Goal: Information Seeking & Learning: Understand process/instructions

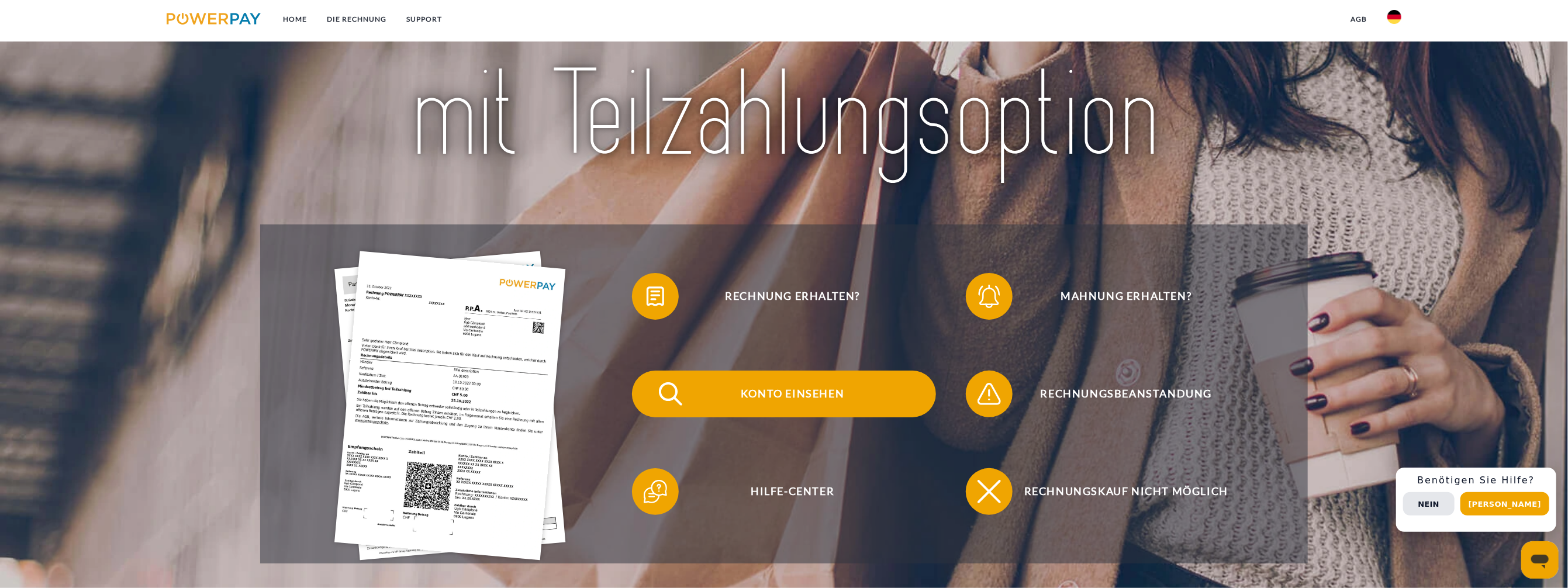
scroll to position [175, 0]
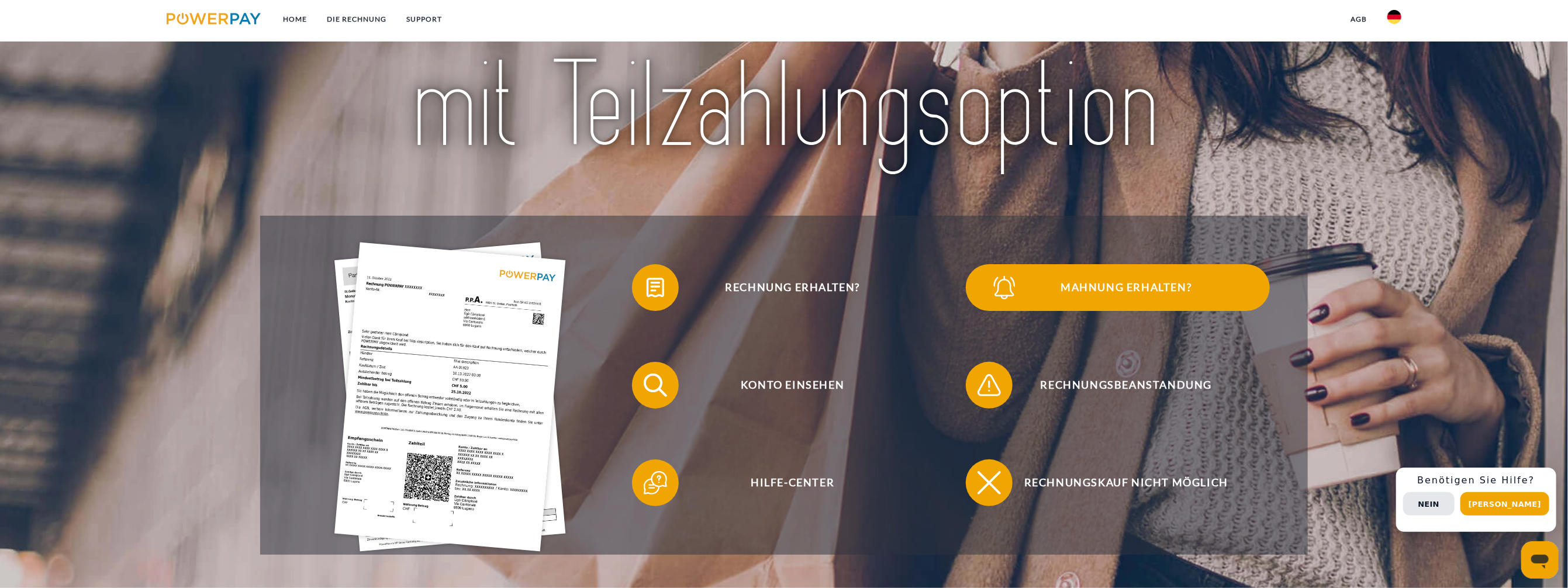
click at [1126, 289] on span "Mahnung erhalten?" at bounding box center [1127, 288] width 287 height 47
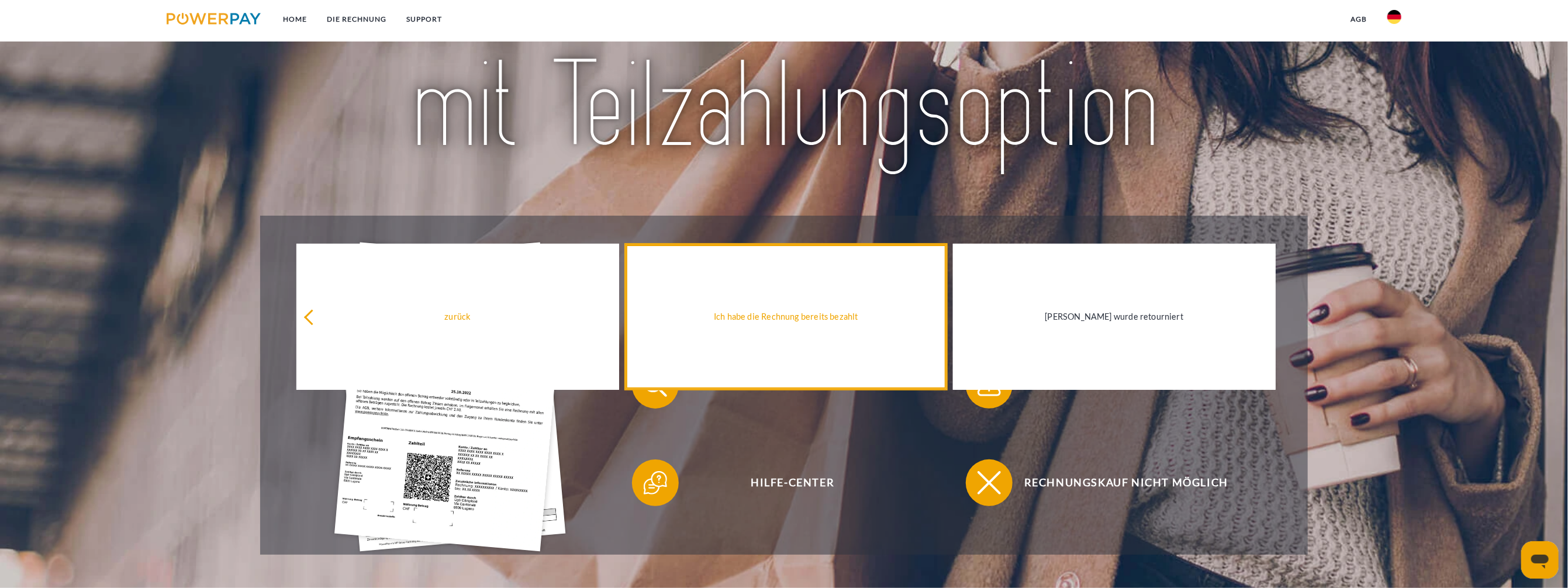
click at [783, 308] on link "Ich habe die Rechnung bereits bezahlt" at bounding box center [786, 317] width 322 height 146
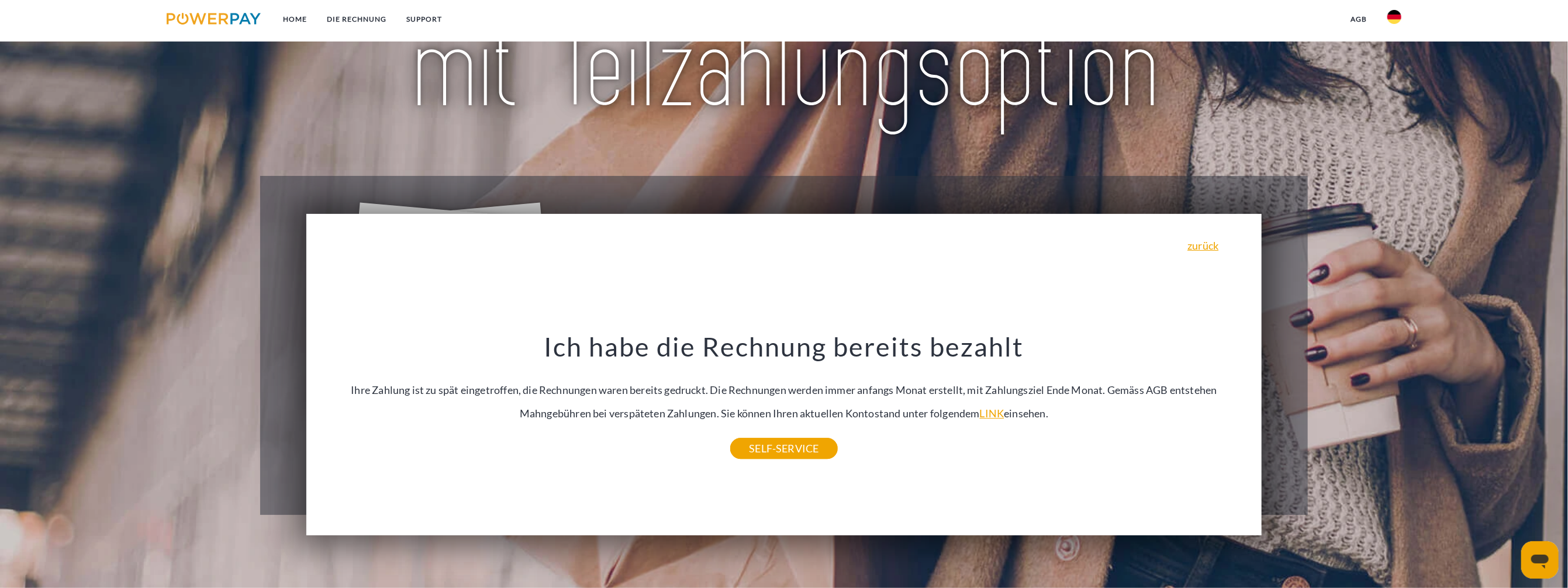
scroll to position [292, 0]
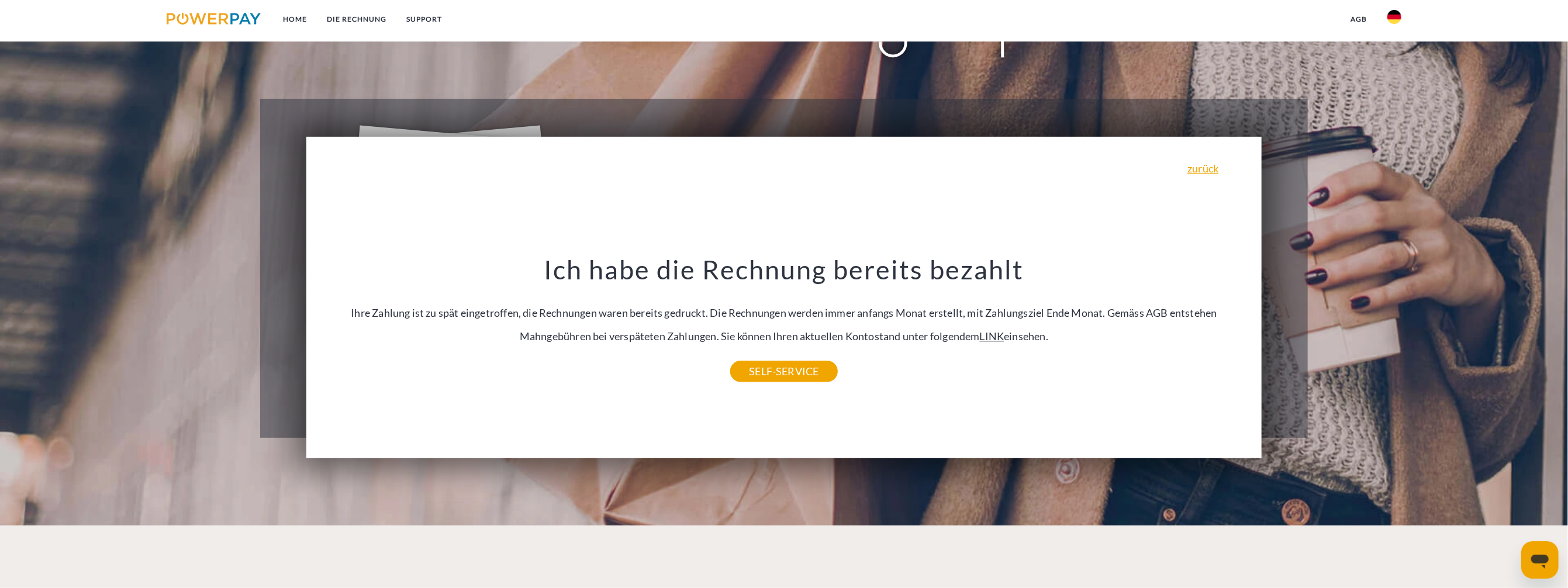
click at [980, 336] on link "LINK" at bounding box center [992, 336] width 24 height 13
click at [803, 372] on link "SELF-SERVICE" at bounding box center [784, 371] width 107 height 21
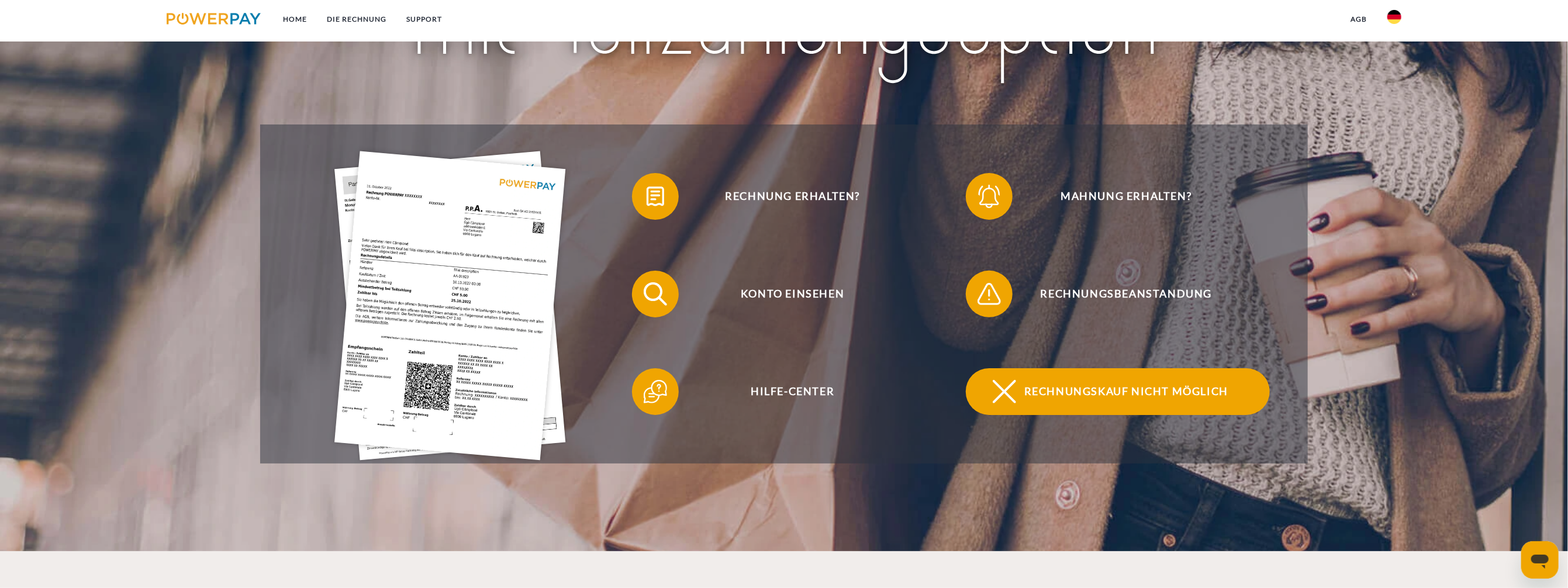
scroll to position [292, 0]
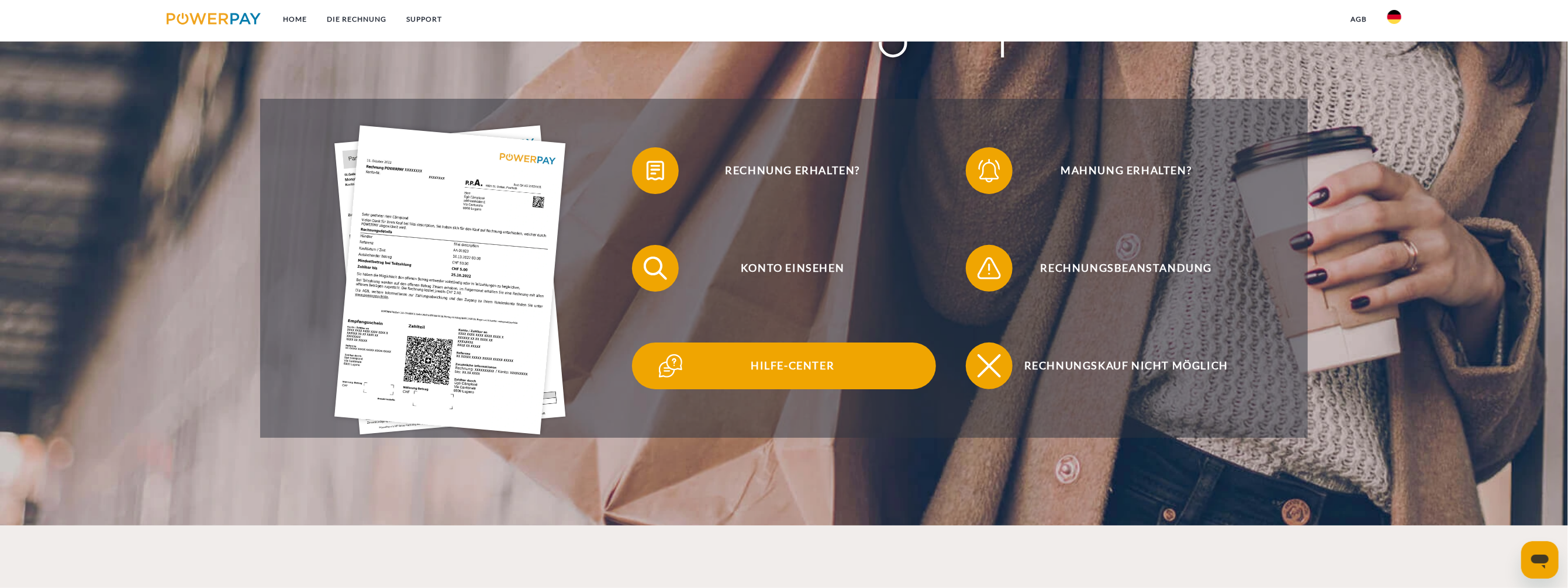
click at [776, 364] on span "Hilfe-Center" at bounding box center [793, 366] width 287 height 47
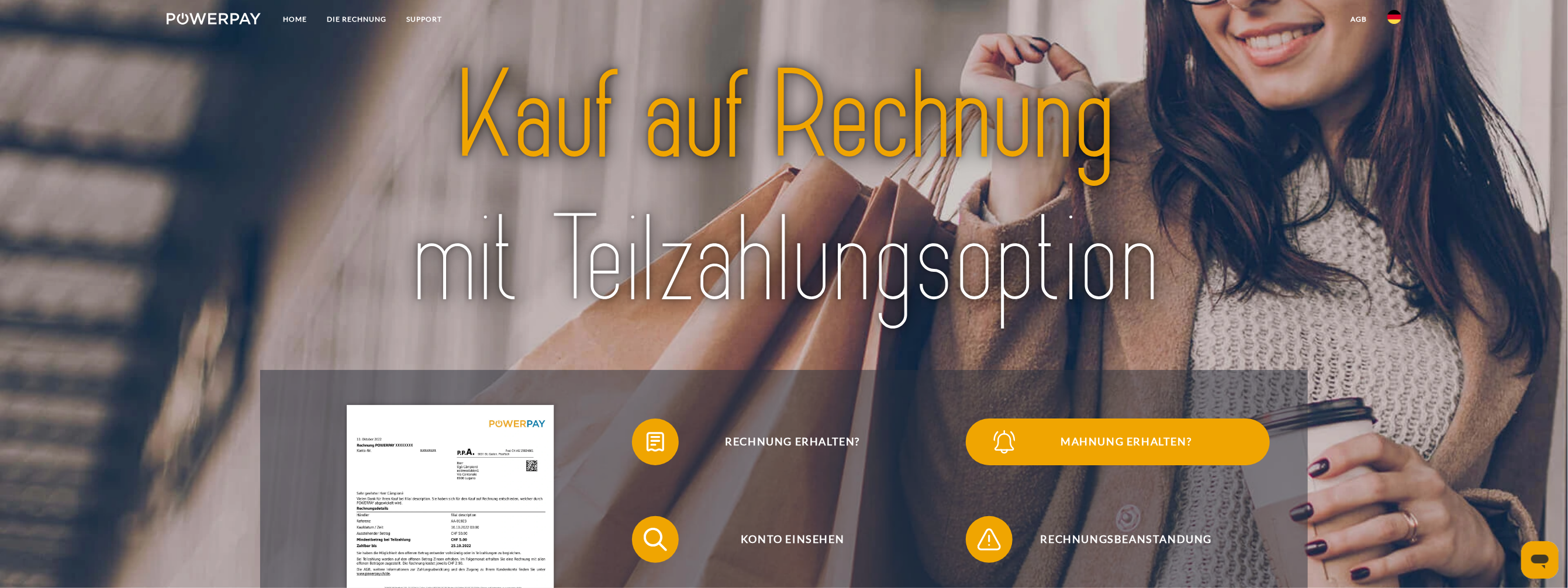
scroll to position [234, 0]
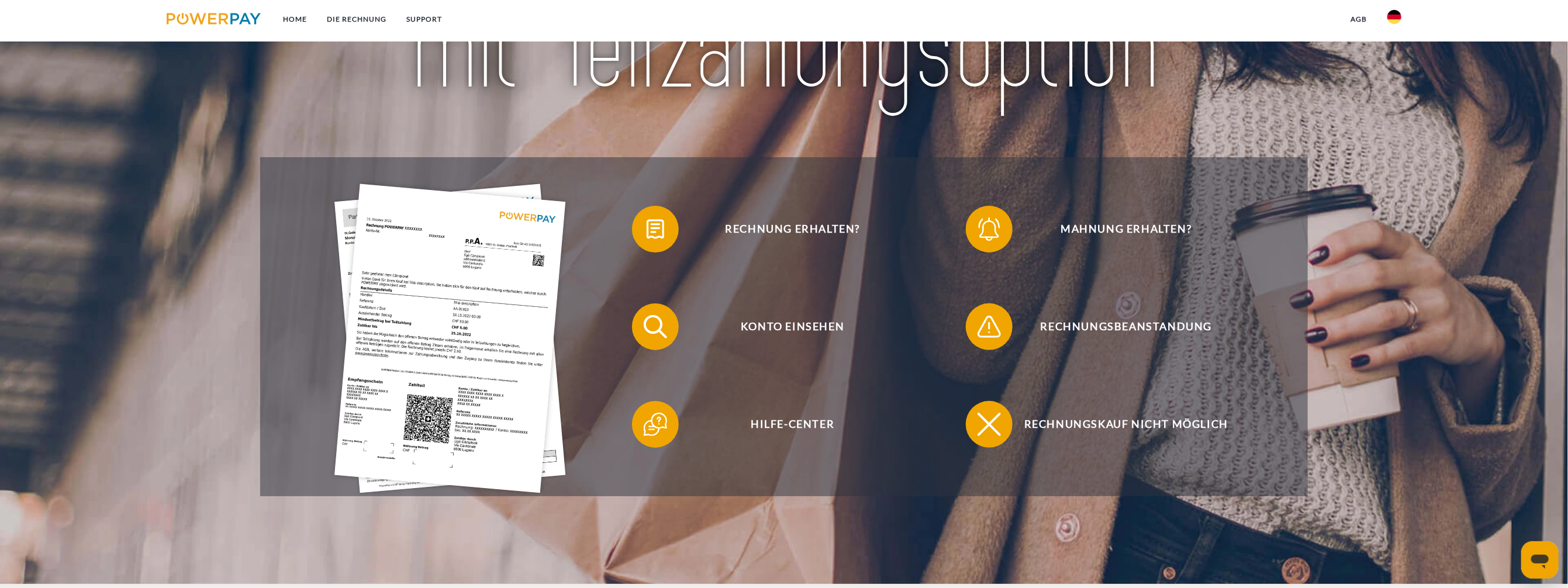
drag, startPoint x: 761, startPoint y: 232, endPoint x: 1055, endPoint y: 190, distance: 297.0
click at [1055, 190] on div "Mahnung erhalten?" at bounding box center [1117, 229] width 334 height 97
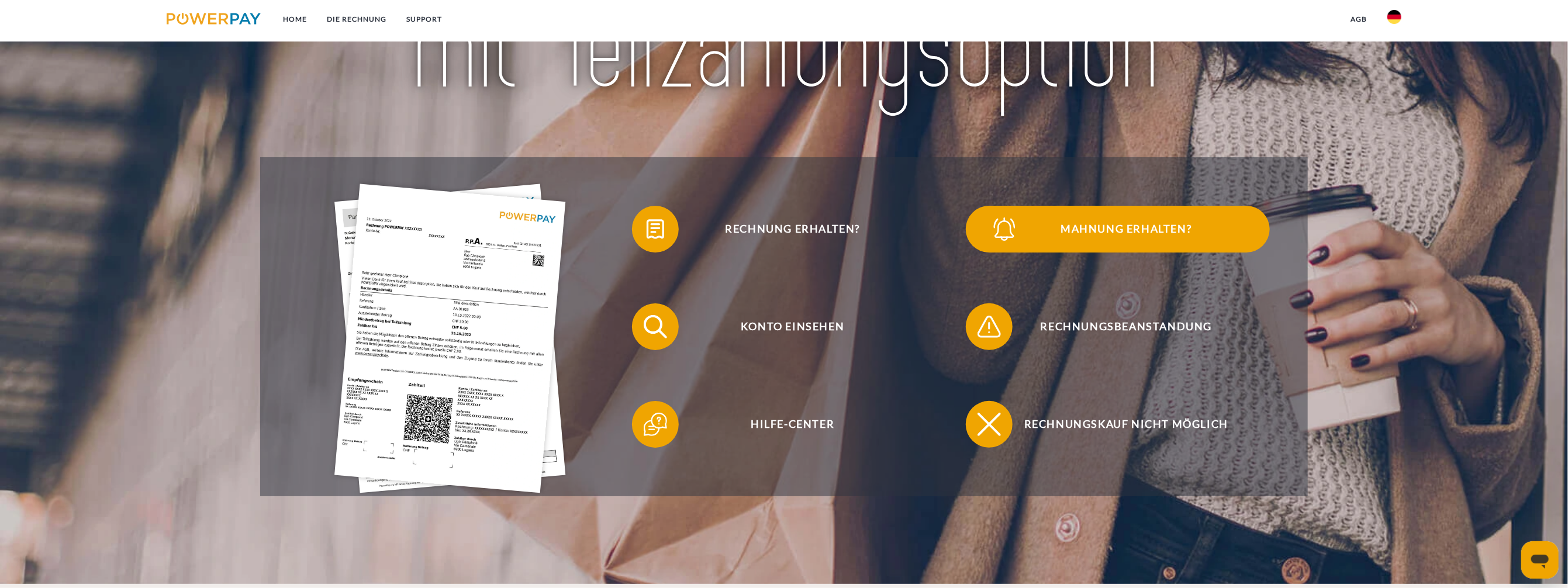
click at [1003, 232] on img at bounding box center [1004, 229] width 29 height 29
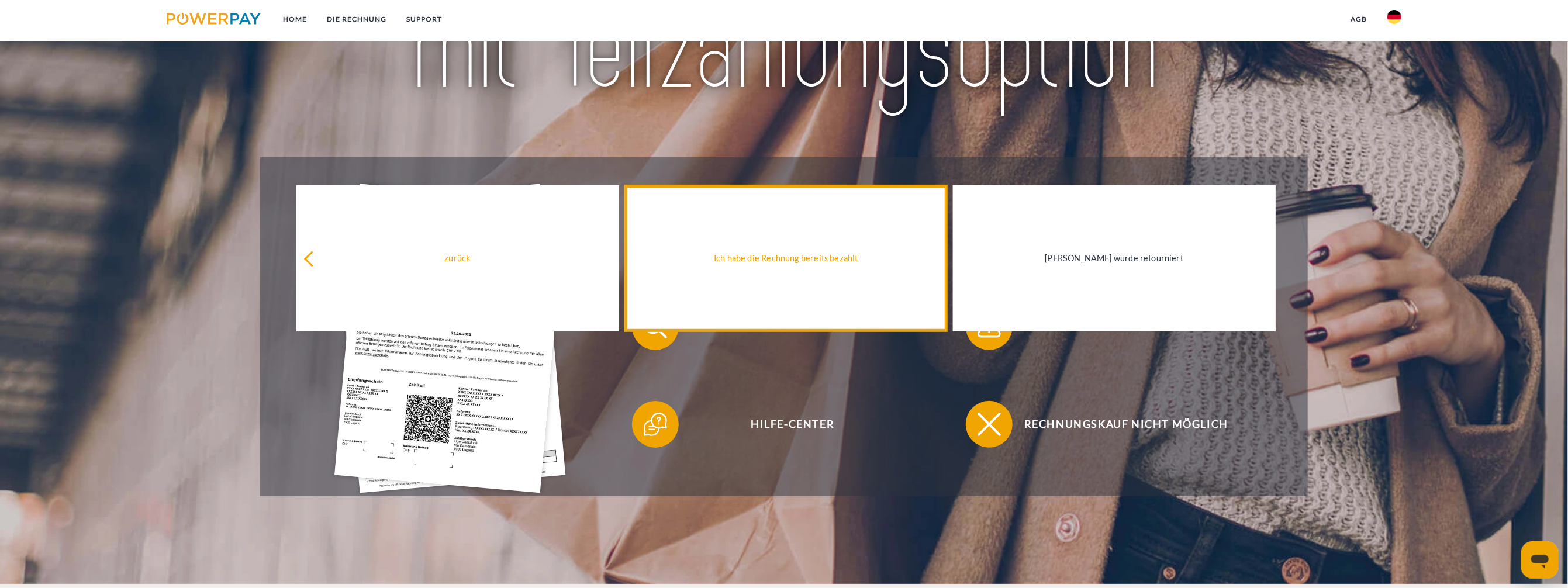
click at [742, 293] on link "Ich habe die Rechnung bereits bezahlt" at bounding box center [786, 258] width 322 height 146
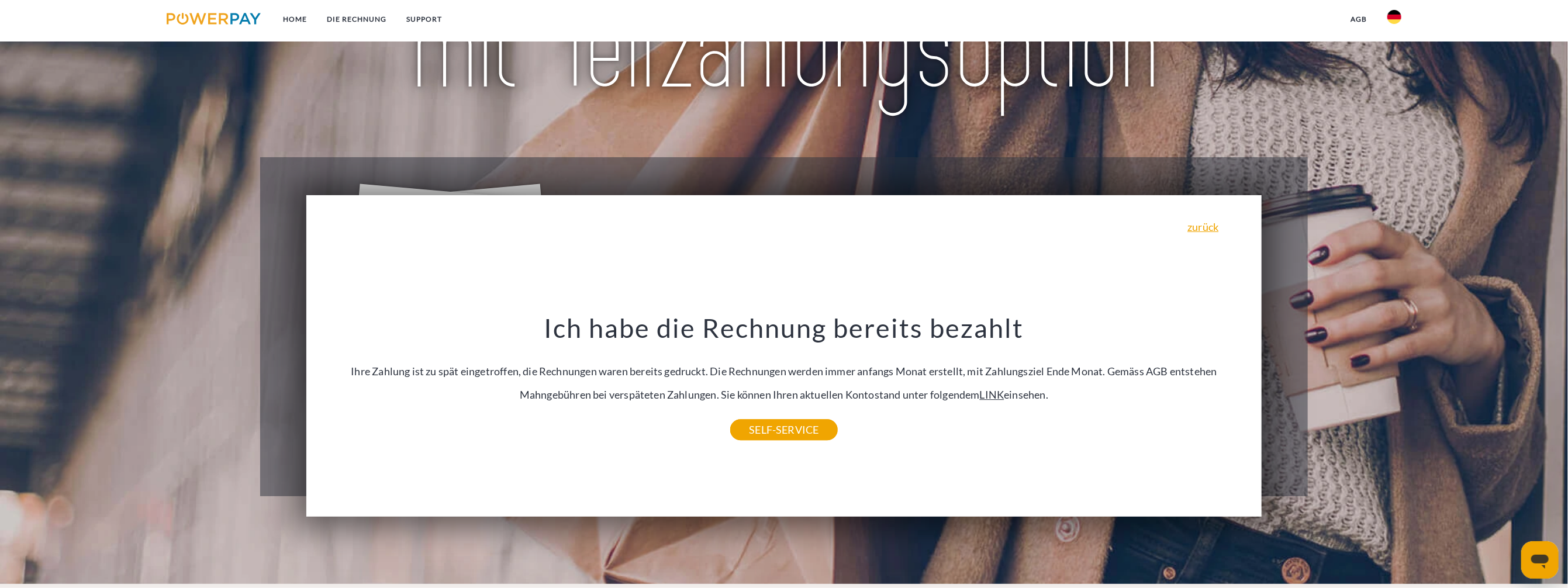
click at [980, 398] on link "LINK" at bounding box center [992, 394] width 24 height 13
click at [777, 425] on link "SELF-SERVICE" at bounding box center [784, 429] width 107 height 21
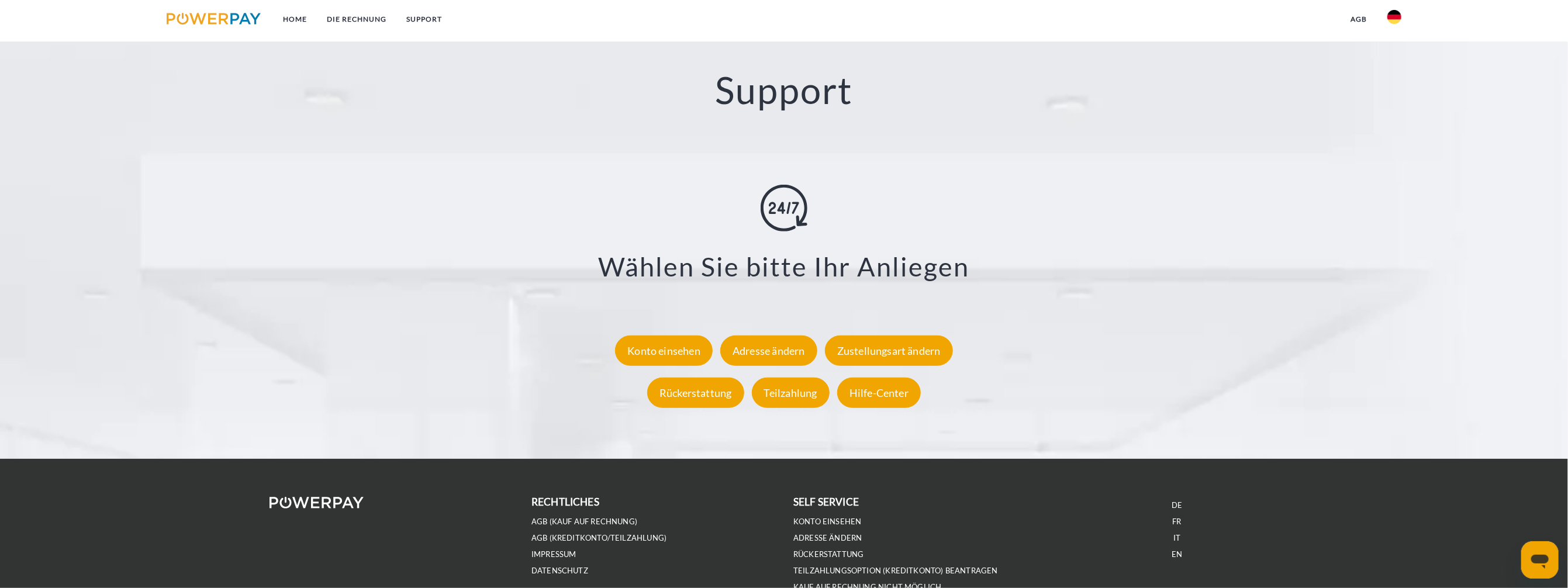
scroll to position [2105, 0]
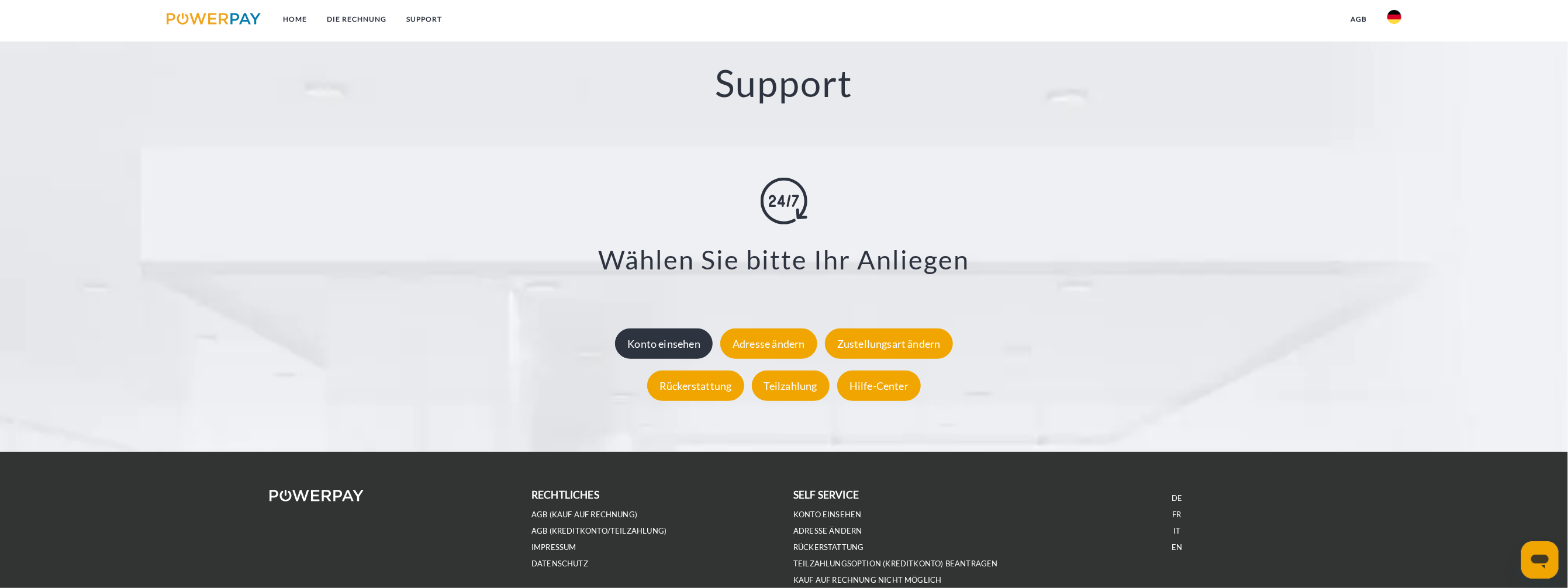
click at [685, 349] on div "Konto einsehen" at bounding box center [664, 343] width 97 height 30
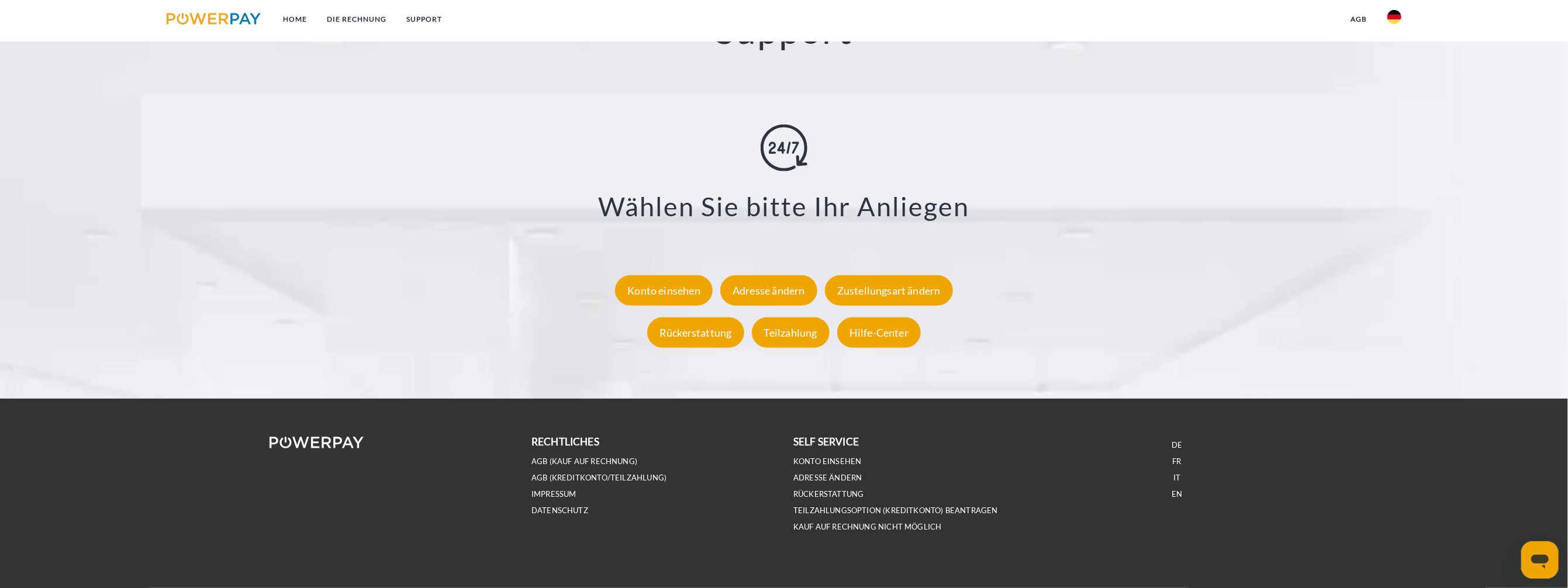
scroll to position [2166, 0]
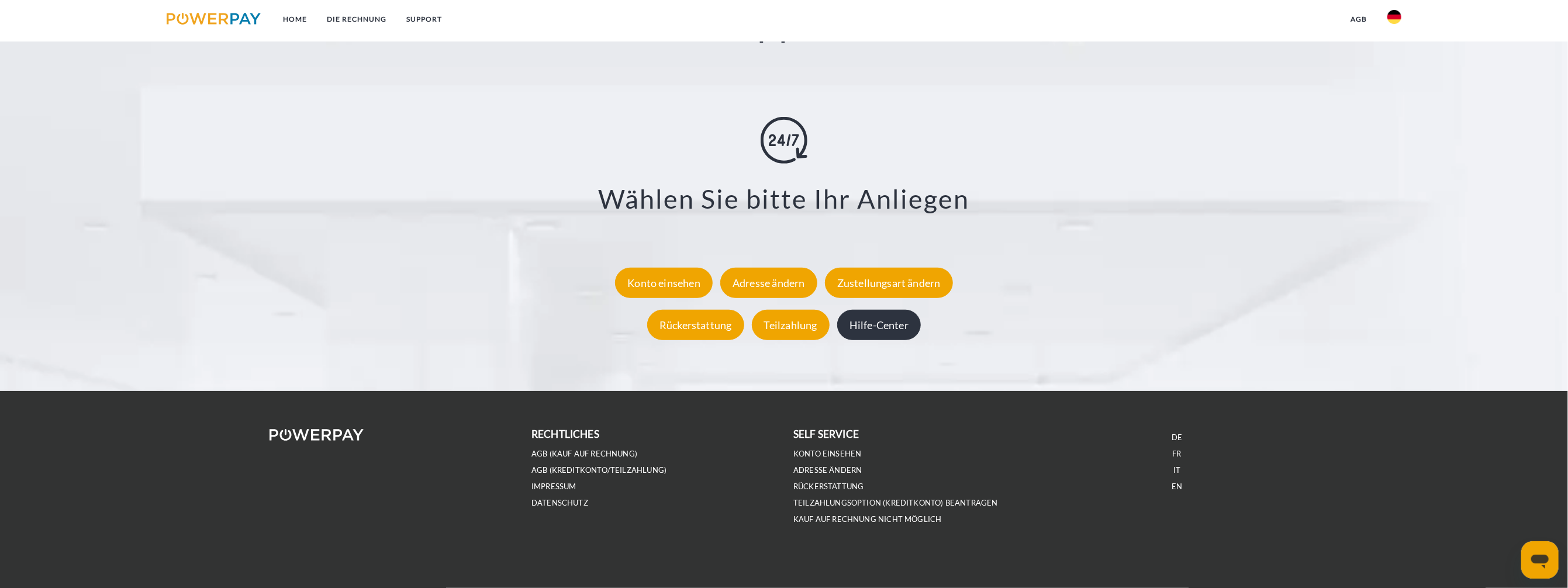
click at [882, 336] on div "Hilfe-Center" at bounding box center [879, 325] width 84 height 30
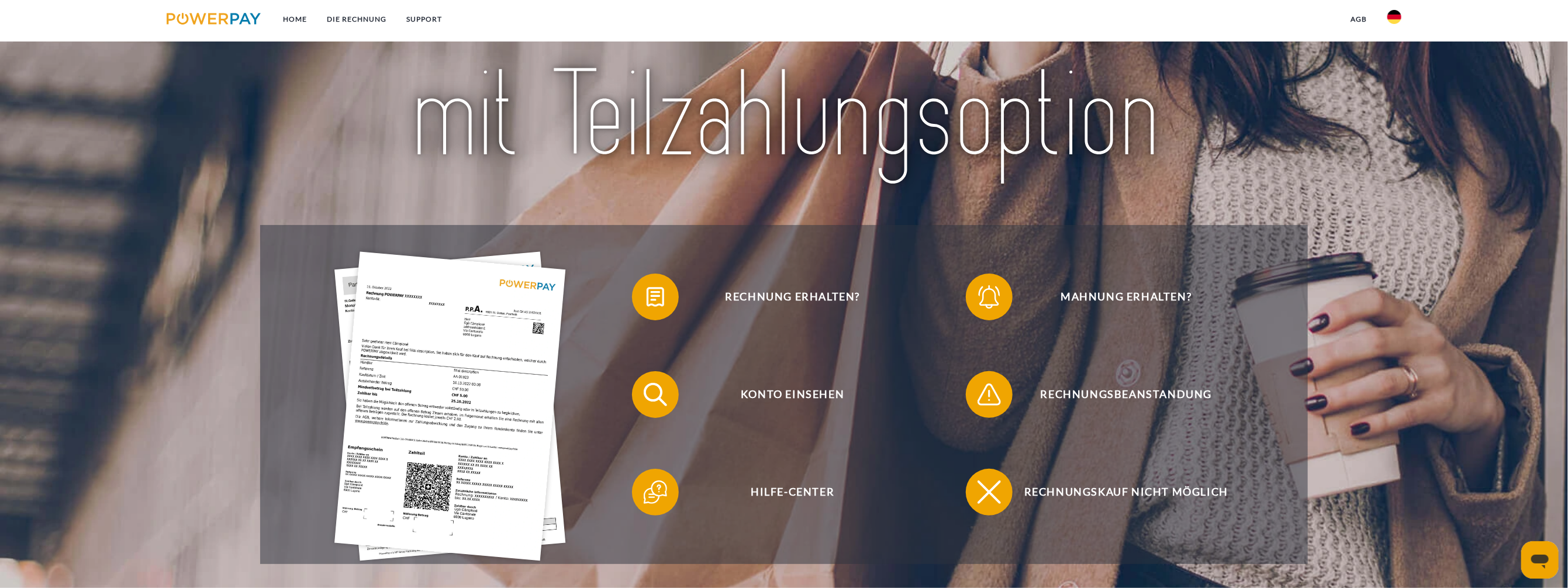
scroll to position [175, 0]
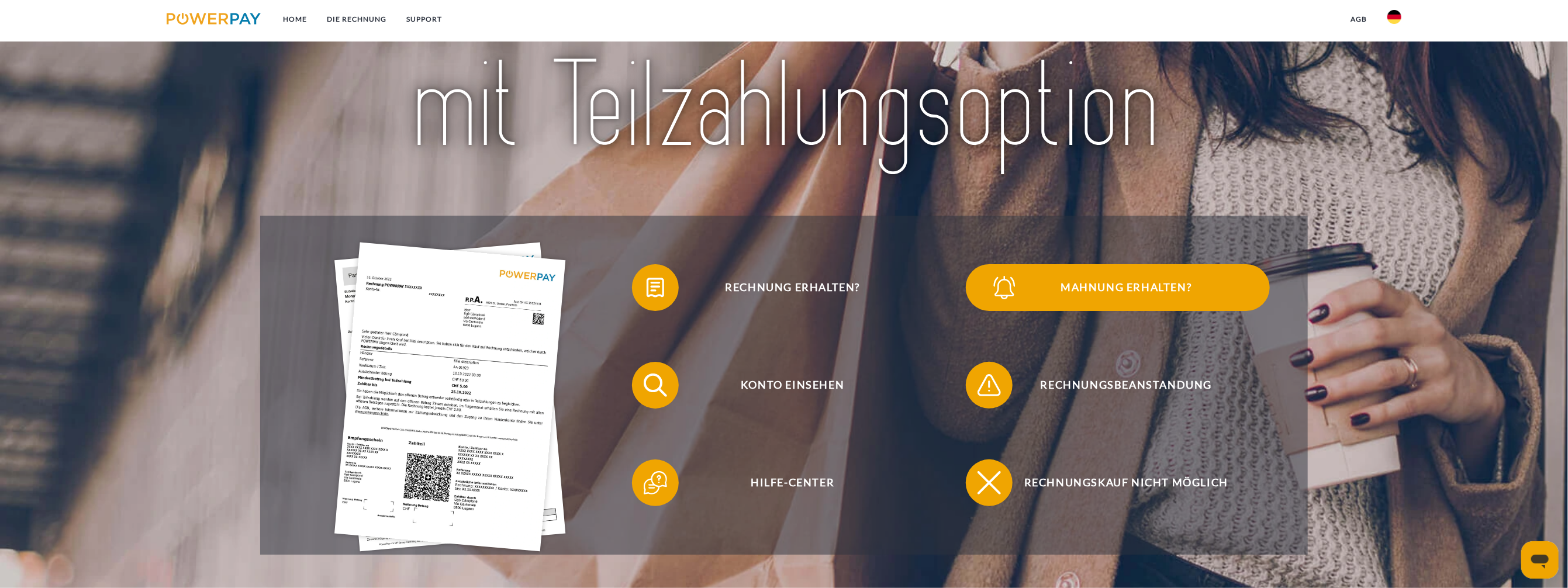
click at [1043, 283] on span "Mahnung erhalten?" at bounding box center [1127, 288] width 287 height 47
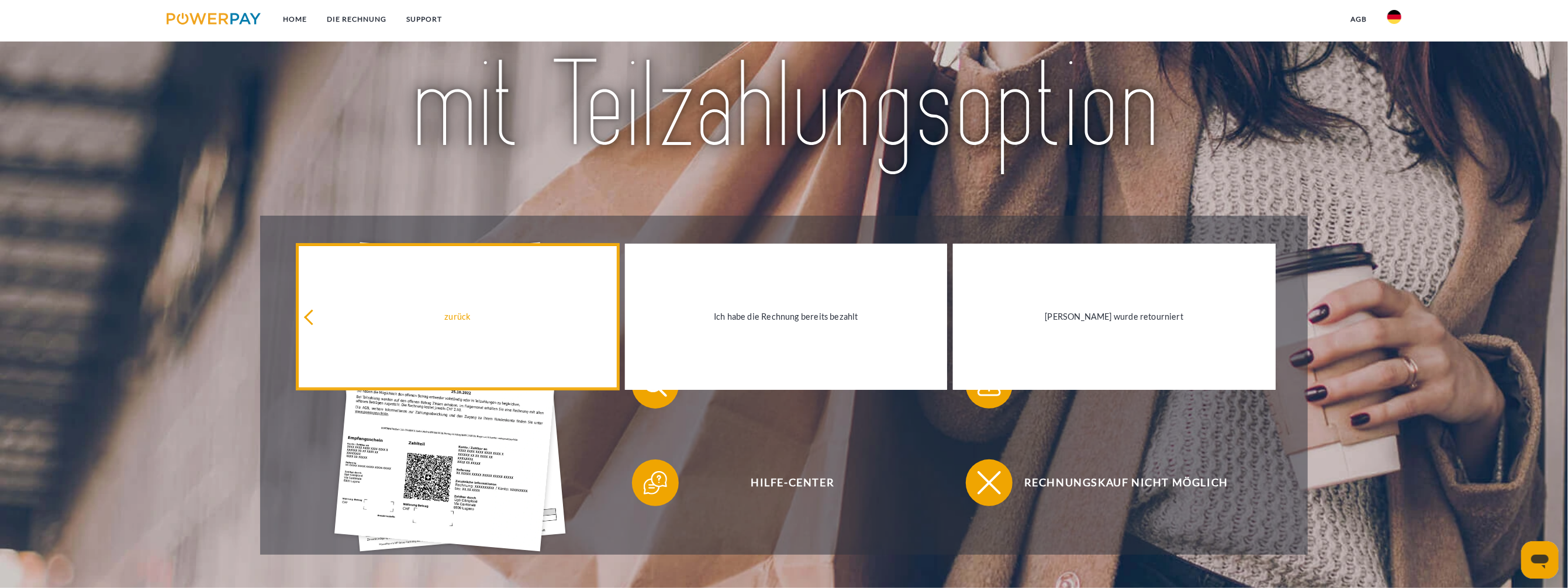
click at [477, 310] on div "zurück" at bounding box center [457, 317] width 308 height 16
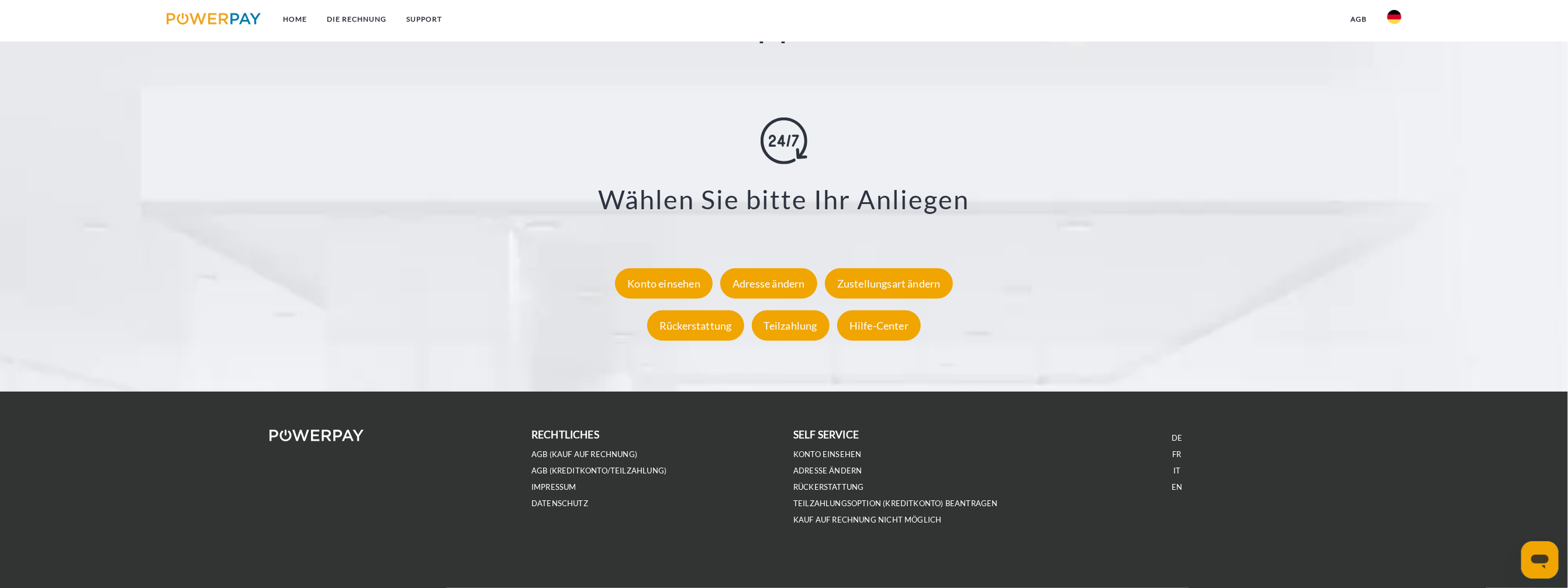
scroll to position [2166, 0]
click at [857, 502] on link "Teilzahlungsoption (KREDITKONTO) beantragen" at bounding box center [896, 503] width 205 height 10
click at [896, 285] on div "Zustellungsart ändern" at bounding box center [888, 283] width 128 height 30
